Goal: Task Accomplishment & Management: Use online tool/utility

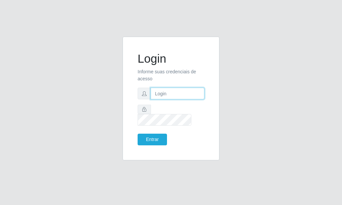
click at [157, 100] on input "text" at bounding box center [178, 94] width 54 height 12
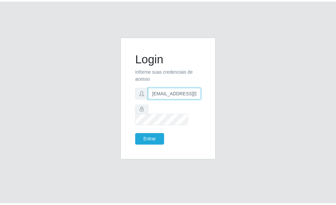
scroll to position [0, 1]
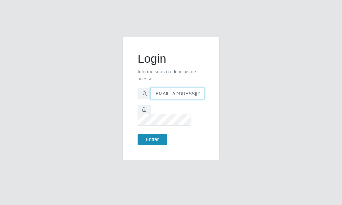
type input "[EMAIL_ADDRESS][DOMAIN_NAME]"
click at [157, 135] on button "Entrar" at bounding box center [152, 140] width 29 height 12
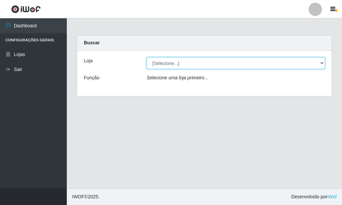
click at [147, 57] on select "[Selecione...] Rede Potiguar 6 - Extremoz" at bounding box center [236, 63] width 178 height 12
select select "80"
click option "Rede Potiguar 6 - Extremoz" at bounding box center [0, 0] width 0 height 0
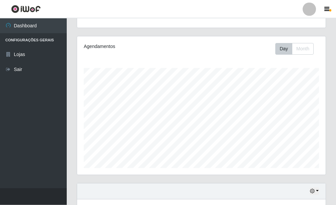
scroll to position [34, 0]
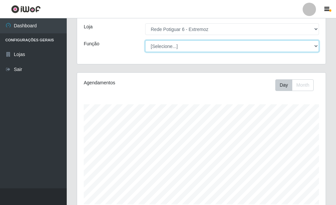
click at [145, 40] on select "[Selecione...] ASG Balconista Embalador Operador de Caixa Operador de Caixa + O…" at bounding box center [232, 46] width 174 height 12
select select "24"
click option "Repositor" at bounding box center [0, 0] width 0 height 0
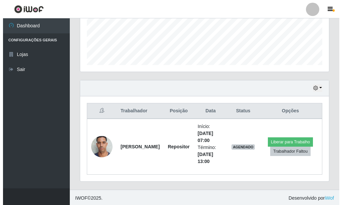
scroll to position [175, 0]
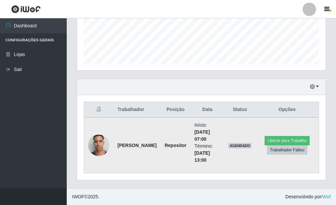
click at [101, 145] on img at bounding box center [98, 145] width 21 height 28
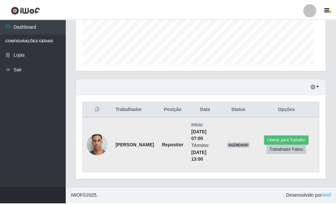
scroll to position [333757, 333647]
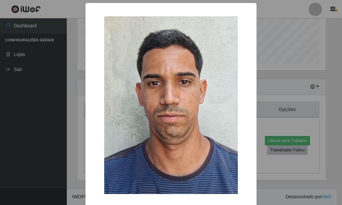
click at [273, 104] on div "× OK Cancel" at bounding box center [171, 102] width 342 height 205
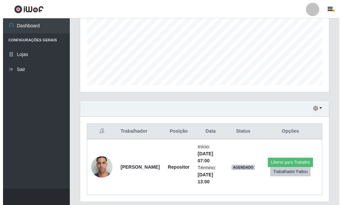
scroll to position [175, 0]
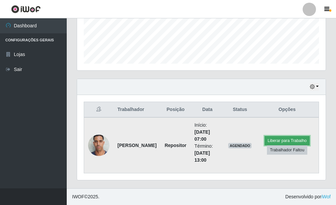
click at [285, 137] on button "Liberar para Trabalho" at bounding box center [287, 140] width 45 height 9
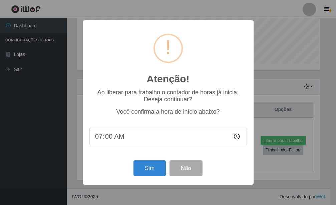
scroll to position [333757, 333647]
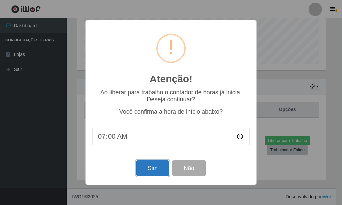
click at [153, 164] on button "Sim" at bounding box center [152, 169] width 32 height 16
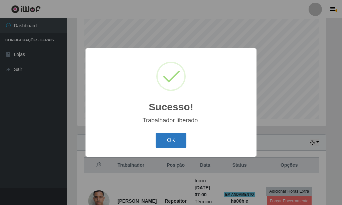
click at [163, 143] on button "OK" at bounding box center [171, 141] width 31 height 16
